Goal: Use online tool/utility

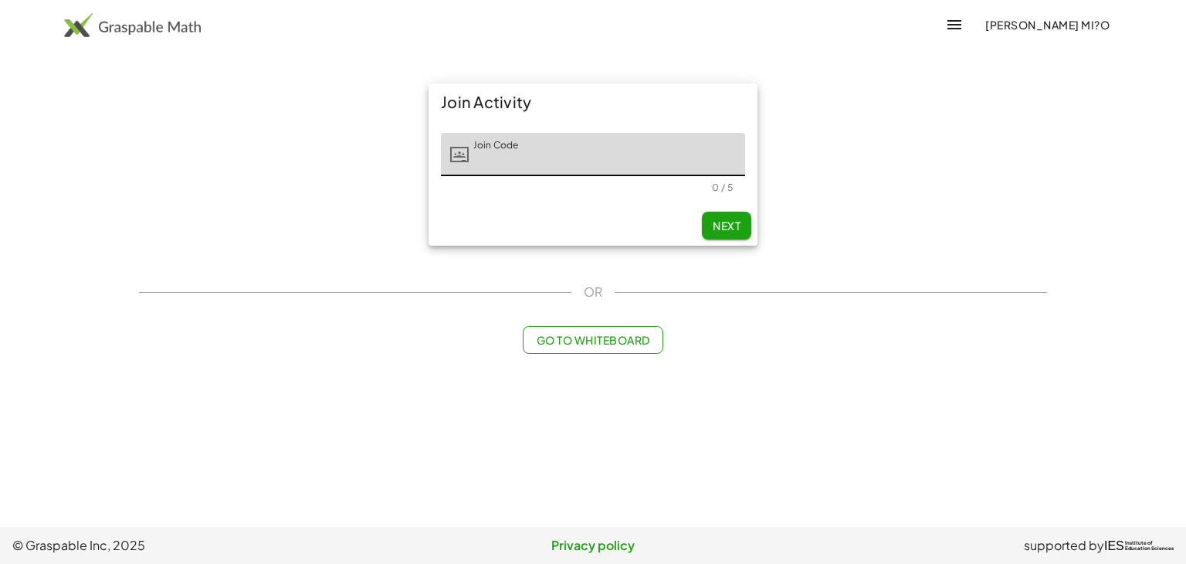
click at [622, 336] on span "Go to Whiteboard" at bounding box center [592, 340] width 113 height 14
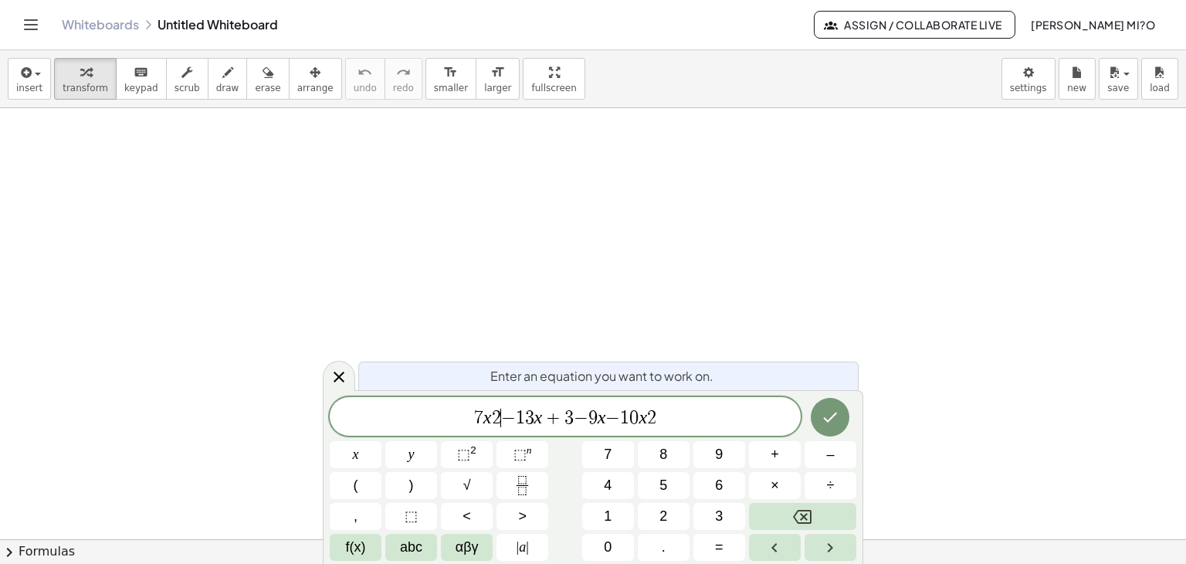
click at [500, 418] on span "7 x 2 ​ − 1 3 x + 3 − 9 x − 1 0 x 2" at bounding box center [565, 418] width 471 height 22
click at [470, 455] on sup "2" at bounding box center [473, 450] width 6 height 12
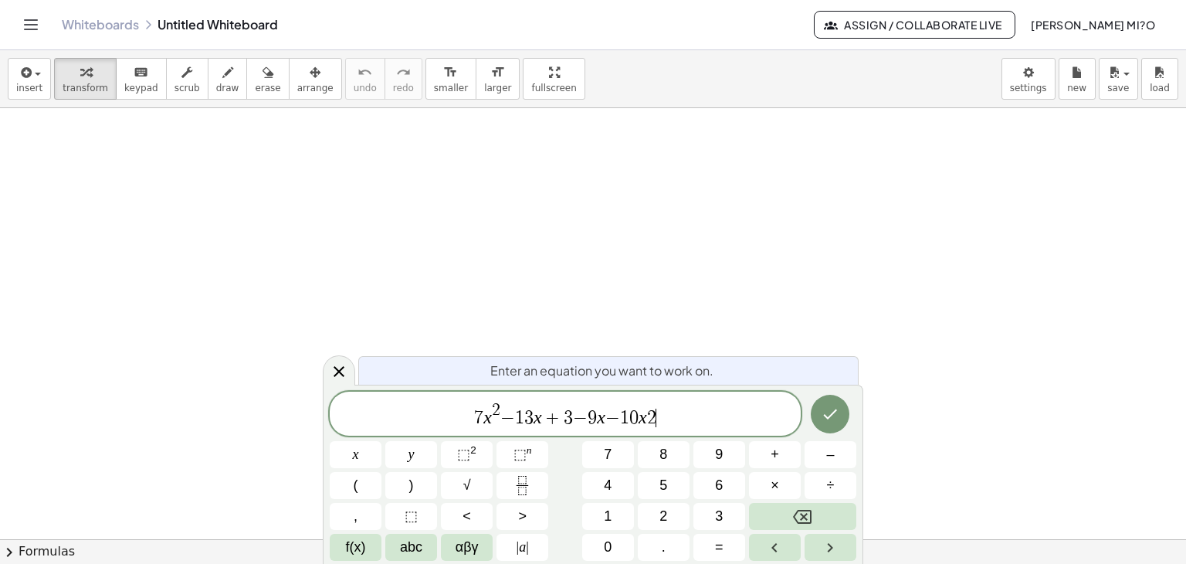
click at [655, 418] on span "2" at bounding box center [651, 417] width 9 height 19
click at [464, 450] on span "⬚" at bounding box center [463, 453] width 13 height 15
click at [833, 418] on icon "Done" at bounding box center [830, 414] width 19 height 19
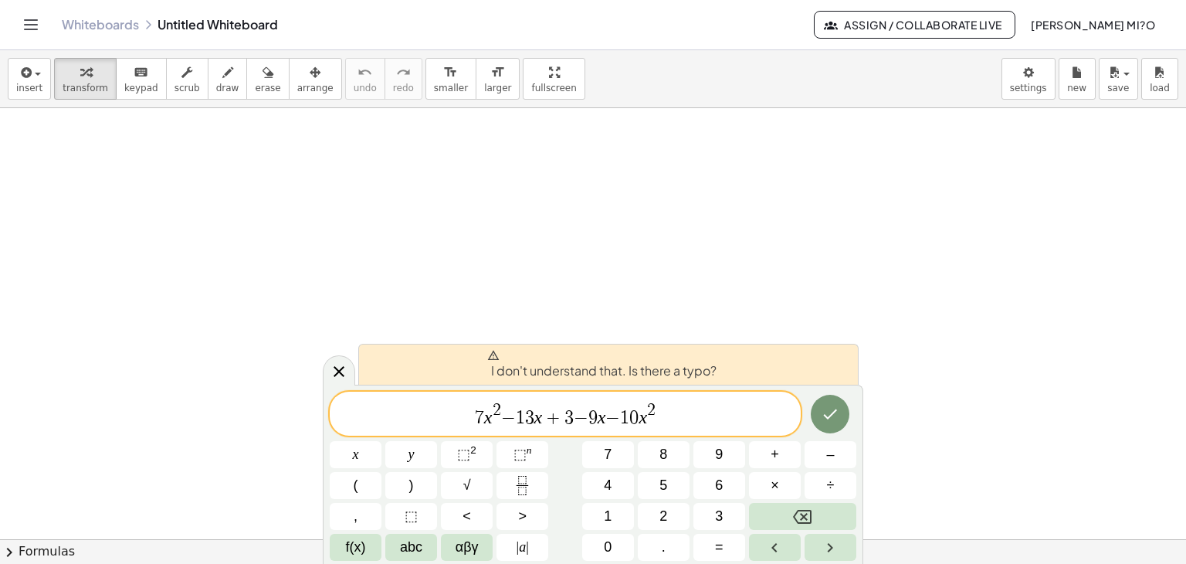
click at [474, 422] on span "7 x 2 − 1 3 x + 3 − 9 x − 1 0 x 2 ​" at bounding box center [565, 415] width 471 height 28
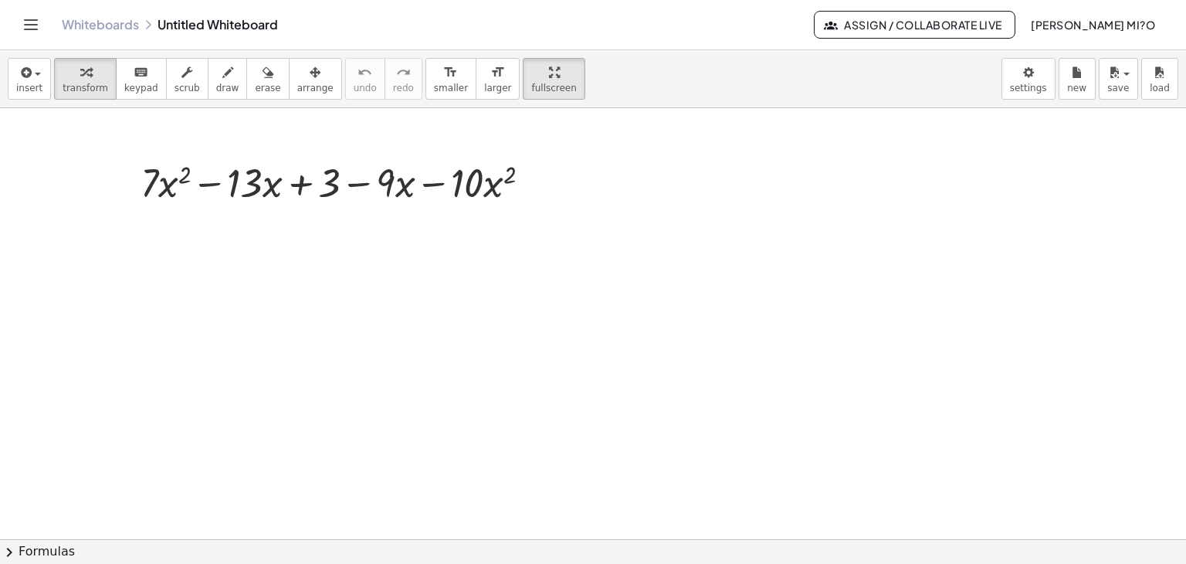
drag, startPoint x: 505, startPoint y: 94, endPoint x: 505, endPoint y: 161, distance: 67.2
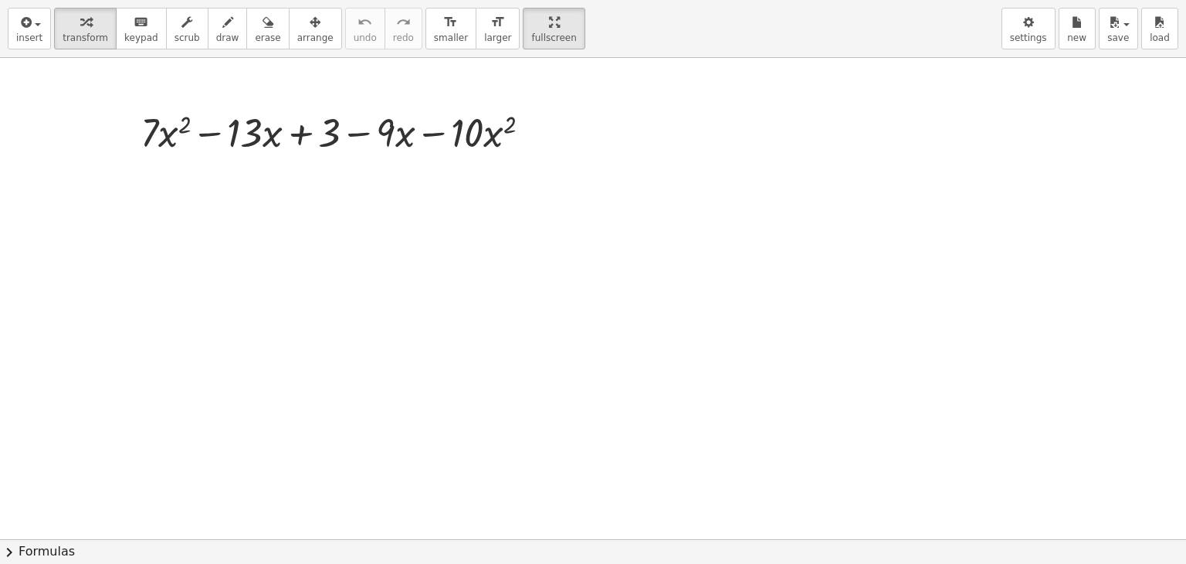
click at [505, 161] on div "insert select one: Math Expression Function Text Youtube Video Graphing Geometr…" at bounding box center [593, 282] width 1186 height 564
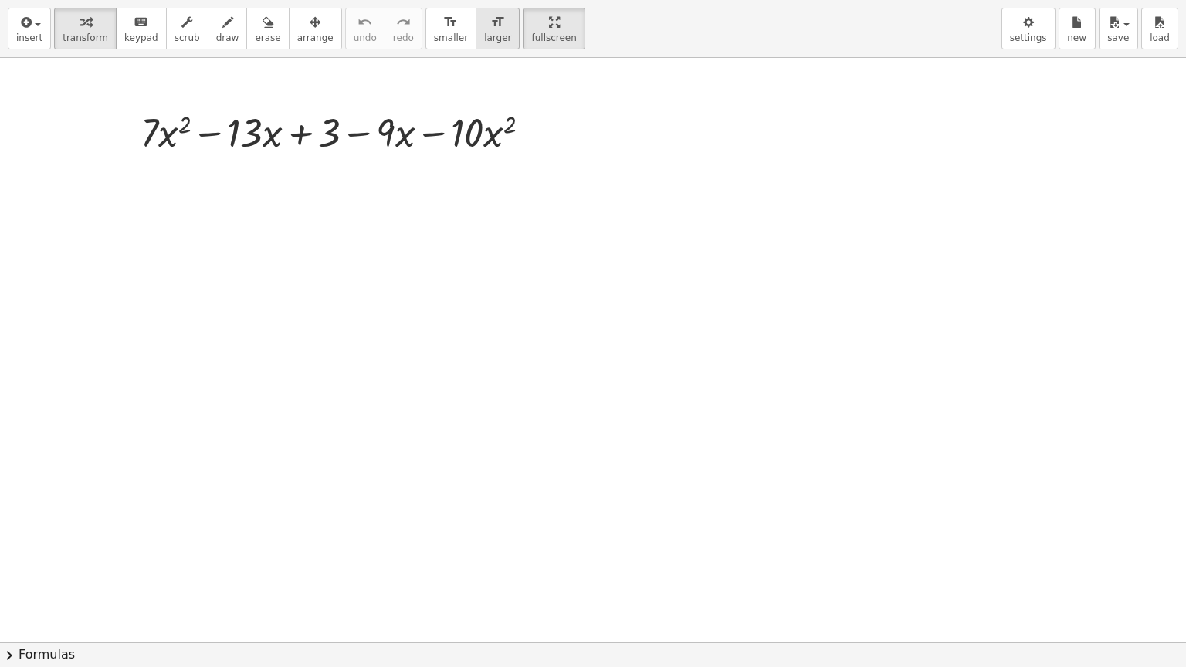
click at [490, 23] on icon "format_size" at bounding box center [497, 22] width 15 height 19
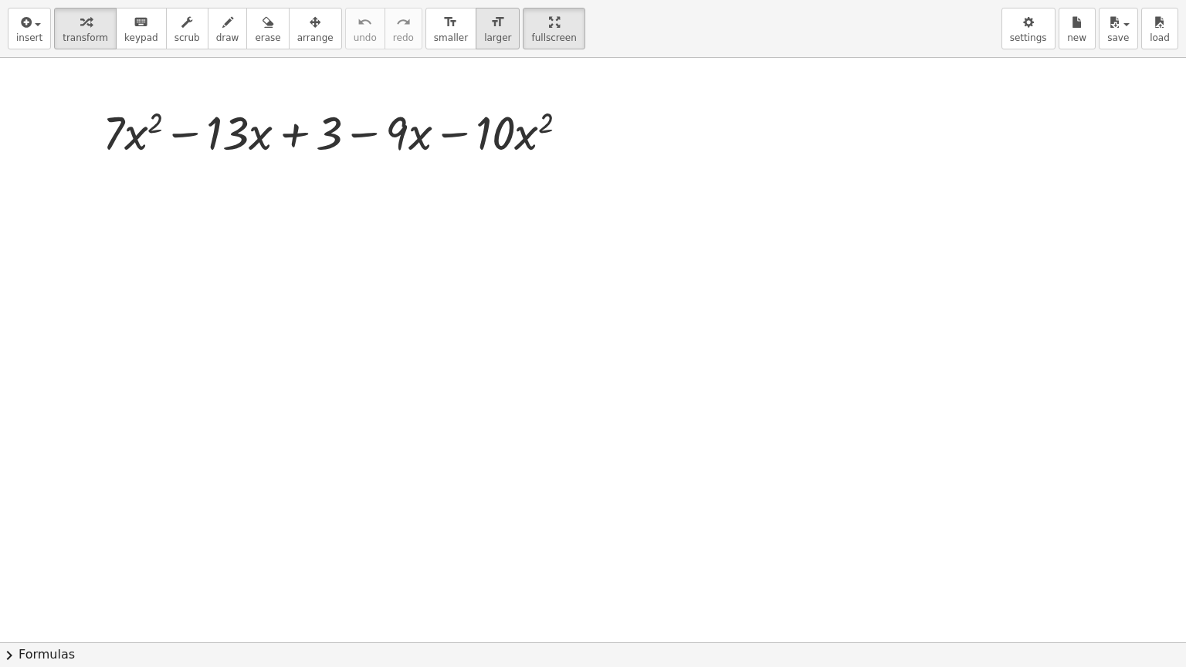
click at [490, 23] on icon "format_size" at bounding box center [497, 22] width 15 height 19
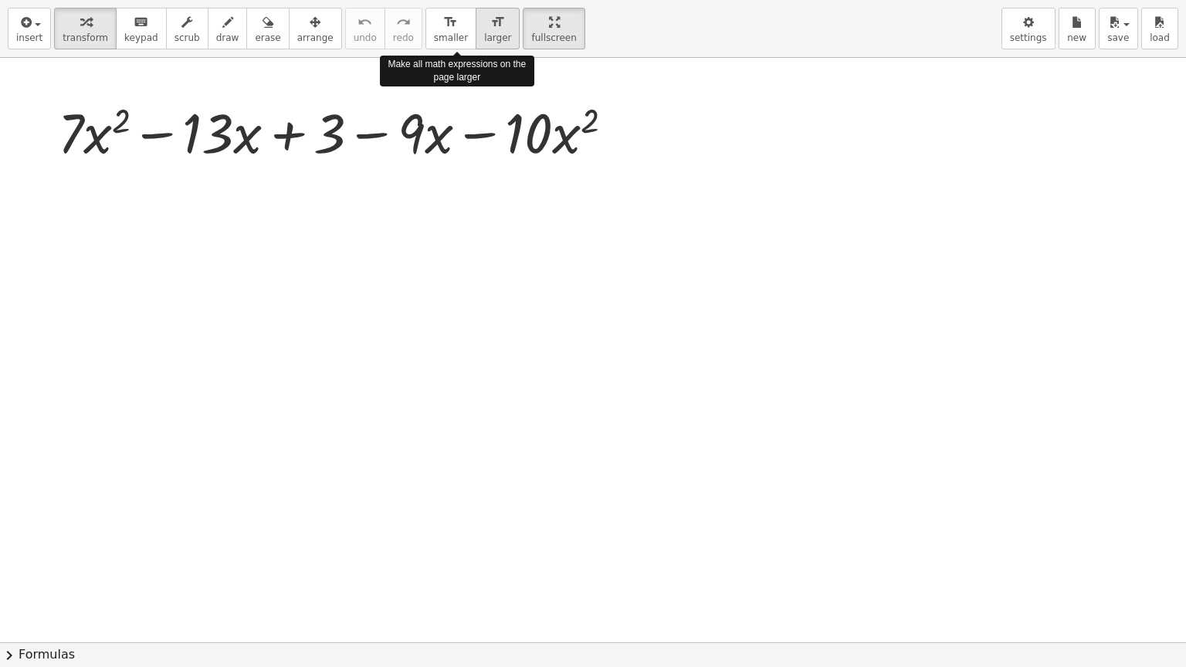
click at [490, 23] on icon "format_size" at bounding box center [497, 22] width 15 height 19
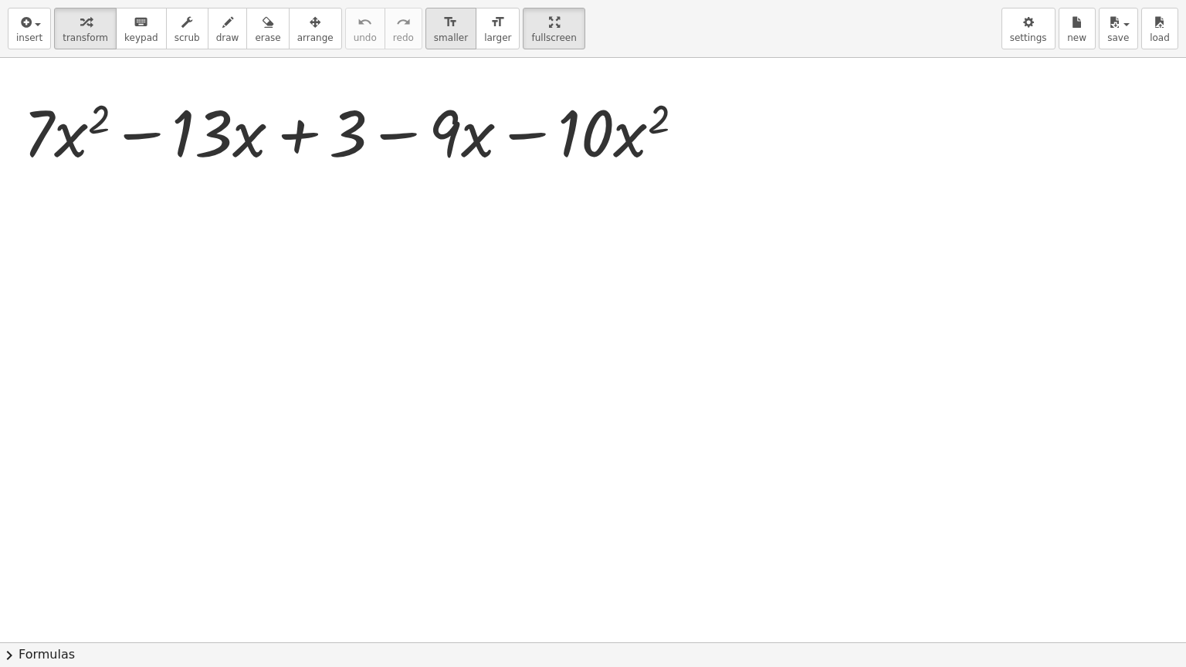
click at [443, 21] on icon "format_size" at bounding box center [450, 22] width 15 height 19
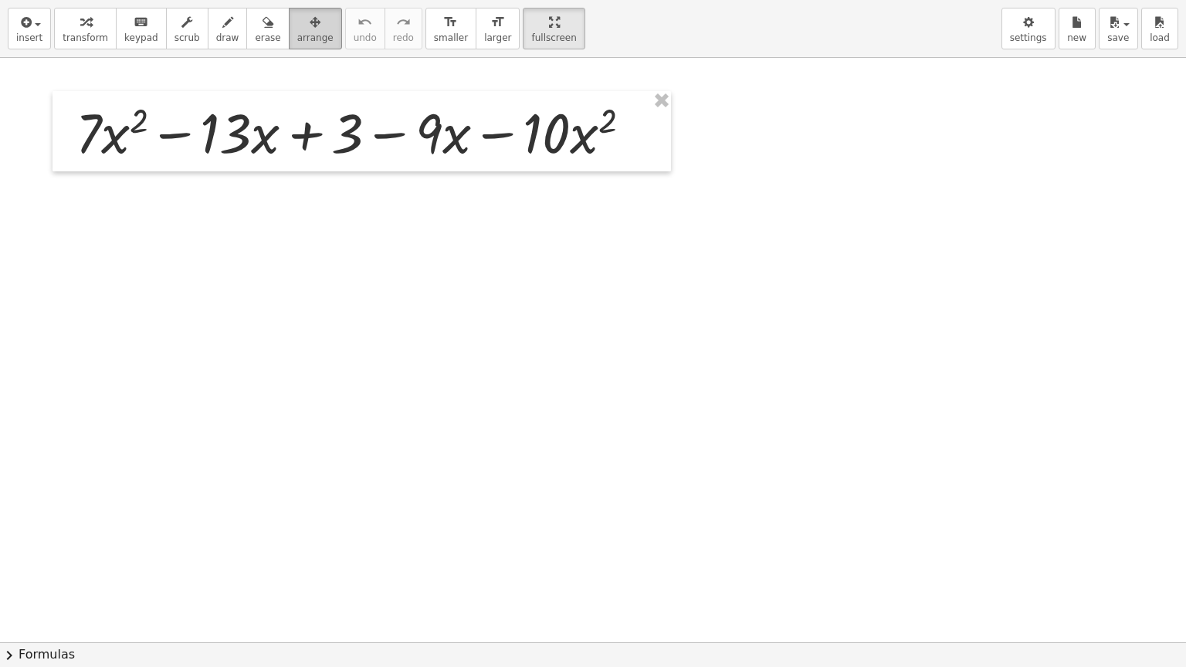
click at [297, 39] on span "arrange" at bounding box center [315, 37] width 36 height 11
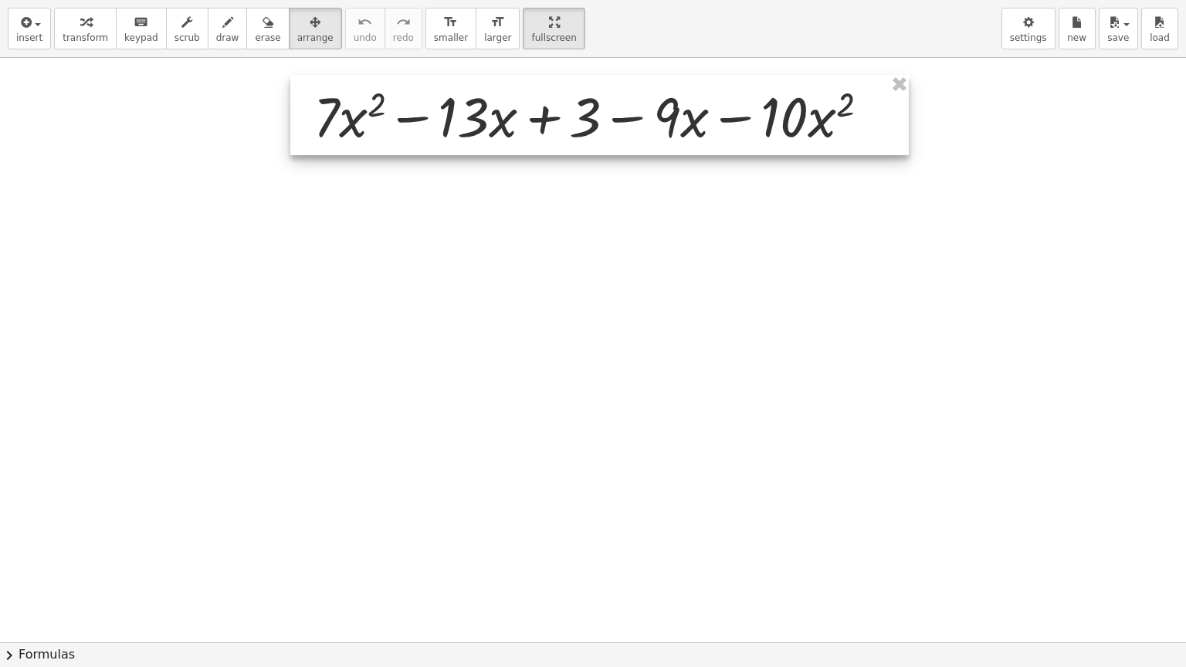
drag, startPoint x: 405, startPoint y: 146, endPoint x: 642, endPoint y: 124, distance: 238.8
click at [642, 124] on div at bounding box center [599, 115] width 618 height 80
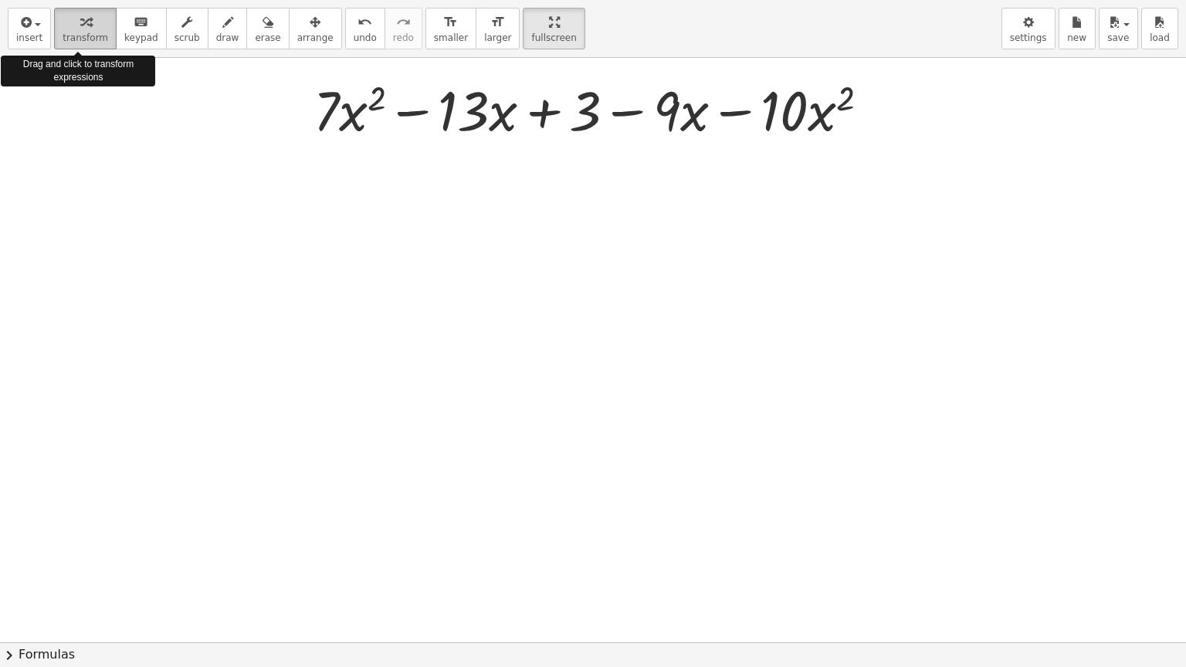
click at [80, 29] on icon "button" at bounding box center [85, 22] width 11 height 19
click at [417, 108] on div at bounding box center [598, 109] width 584 height 73
click at [417, 115] on div at bounding box center [598, 109] width 584 height 73
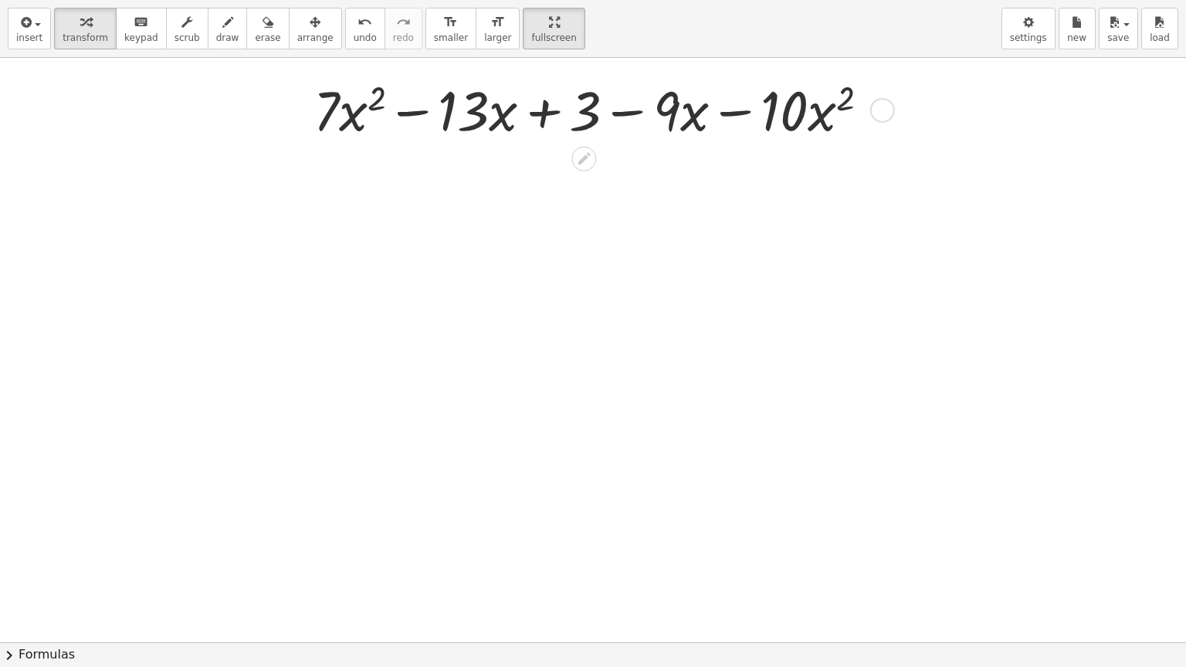
click at [547, 111] on div at bounding box center [598, 109] width 584 height 73
click at [622, 118] on div at bounding box center [598, 109] width 584 height 73
click at [723, 116] on div at bounding box center [598, 109] width 584 height 73
drag, startPoint x: 799, startPoint y: 120, endPoint x: 408, endPoint y: 120, distance: 391.4
click at [408, 120] on div at bounding box center [598, 109] width 584 height 73
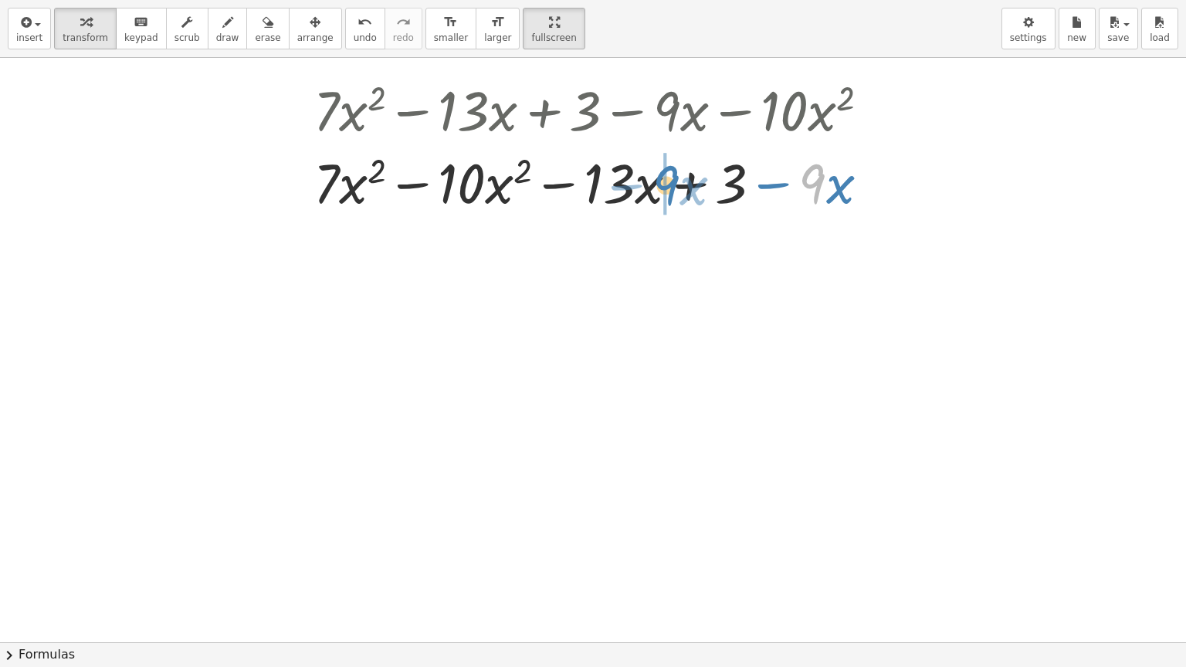
drag, startPoint x: 821, startPoint y: 188, endPoint x: 676, endPoint y: 189, distance: 144.4
click at [676, 189] on div at bounding box center [598, 181] width 584 height 73
click at [414, 186] on div at bounding box center [598, 181] width 584 height 73
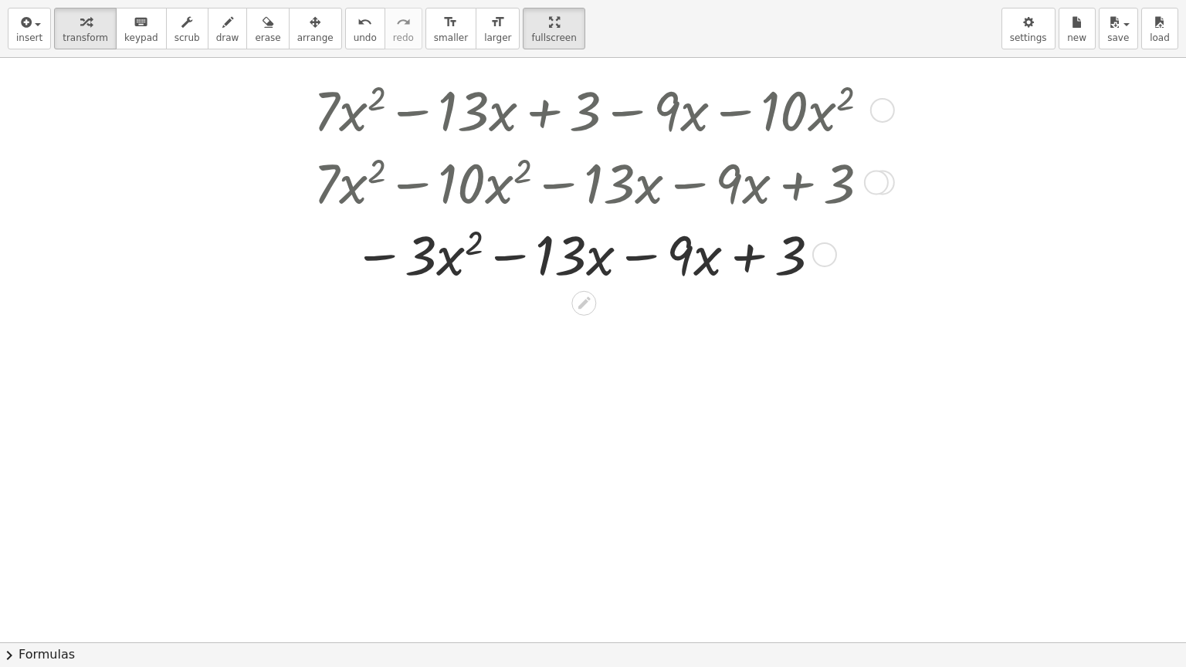
click at [647, 259] on div at bounding box center [598, 253] width 584 height 73
